Goal: Navigation & Orientation: Find specific page/section

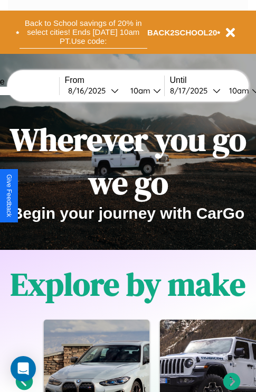
click at [83, 32] on button "Back to School savings of 20% in select cities! Ends [DATE] 10am PT. Use code:" at bounding box center [84, 32] width 128 height 33
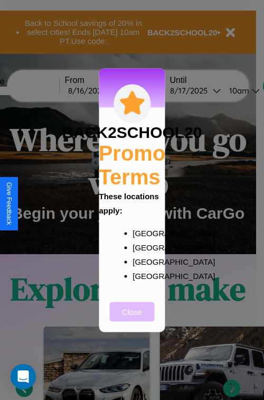
click at [132, 318] on button "Close" at bounding box center [132, 311] width 45 height 20
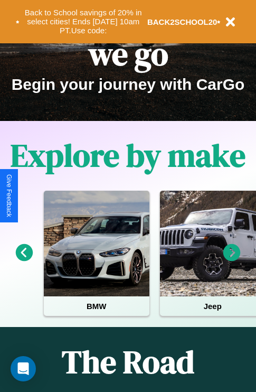
scroll to position [163, 0]
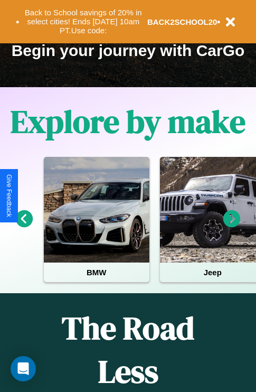
click at [24, 226] on icon at bounding box center [24, 218] width 17 height 17
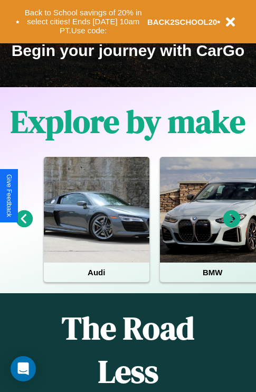
click at [232, 226] on icon at bounding box center [231, 218] width 17 height 17
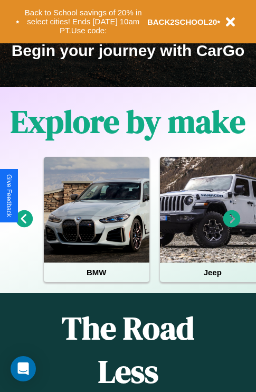
click at [232, 226] on icon at bounding box center [231, 218] width 17 height 17
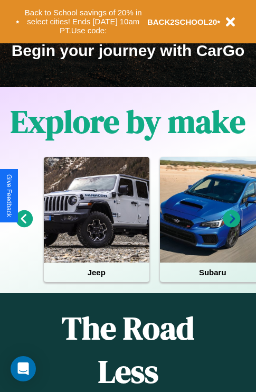
click at [232, 226] on icon at bounding box center [231, 218] width 17 height 17
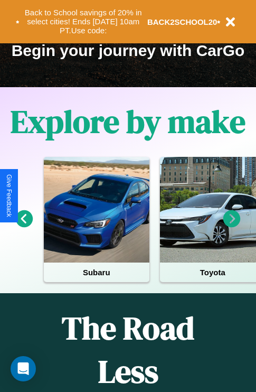
click at [232, 226] on icon at bounding box center [231, 218] width 17 height 17
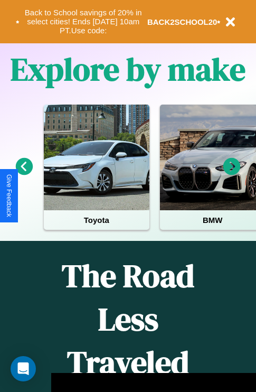
scroll to position [1028, 0]
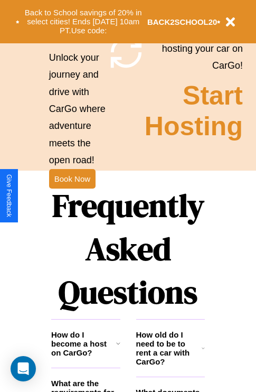
click at [72, 196] on h1 "Frequently Asked Questions" at bounding box center [128, 248] width 154 height 140
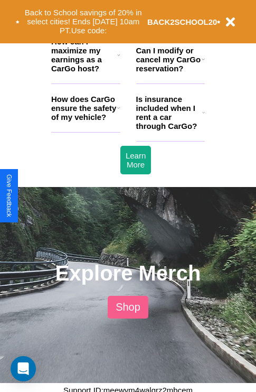
scroll to position [1427, 0]
